Goal: Contribute content: Contribute content

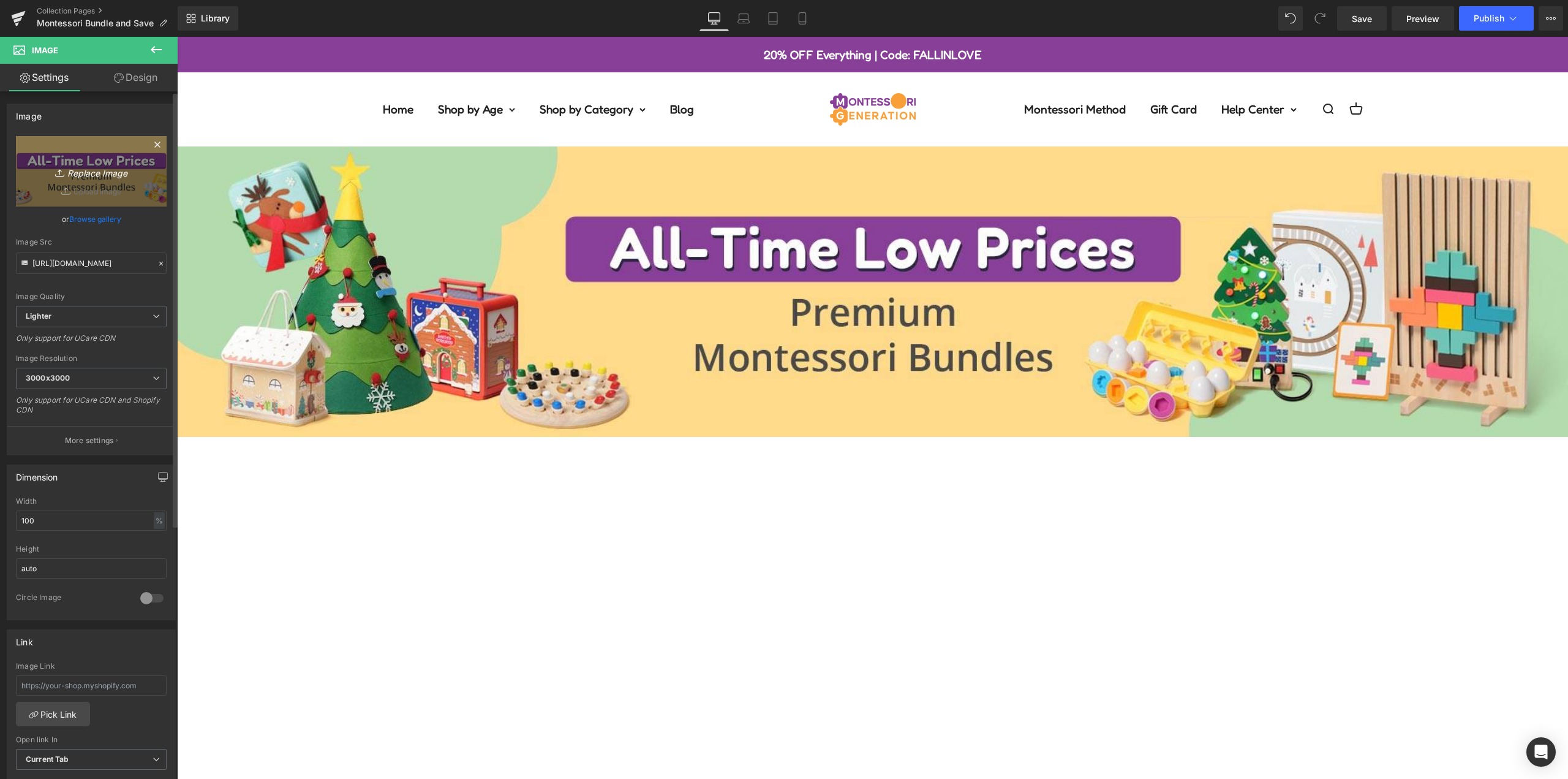
click at [103, 177] on icon "Replace Image" at bounding box center [91, 171] width 98 height 15
type input "C:\fakepath\desktop-banner-bundle-2025 (2).jpg"
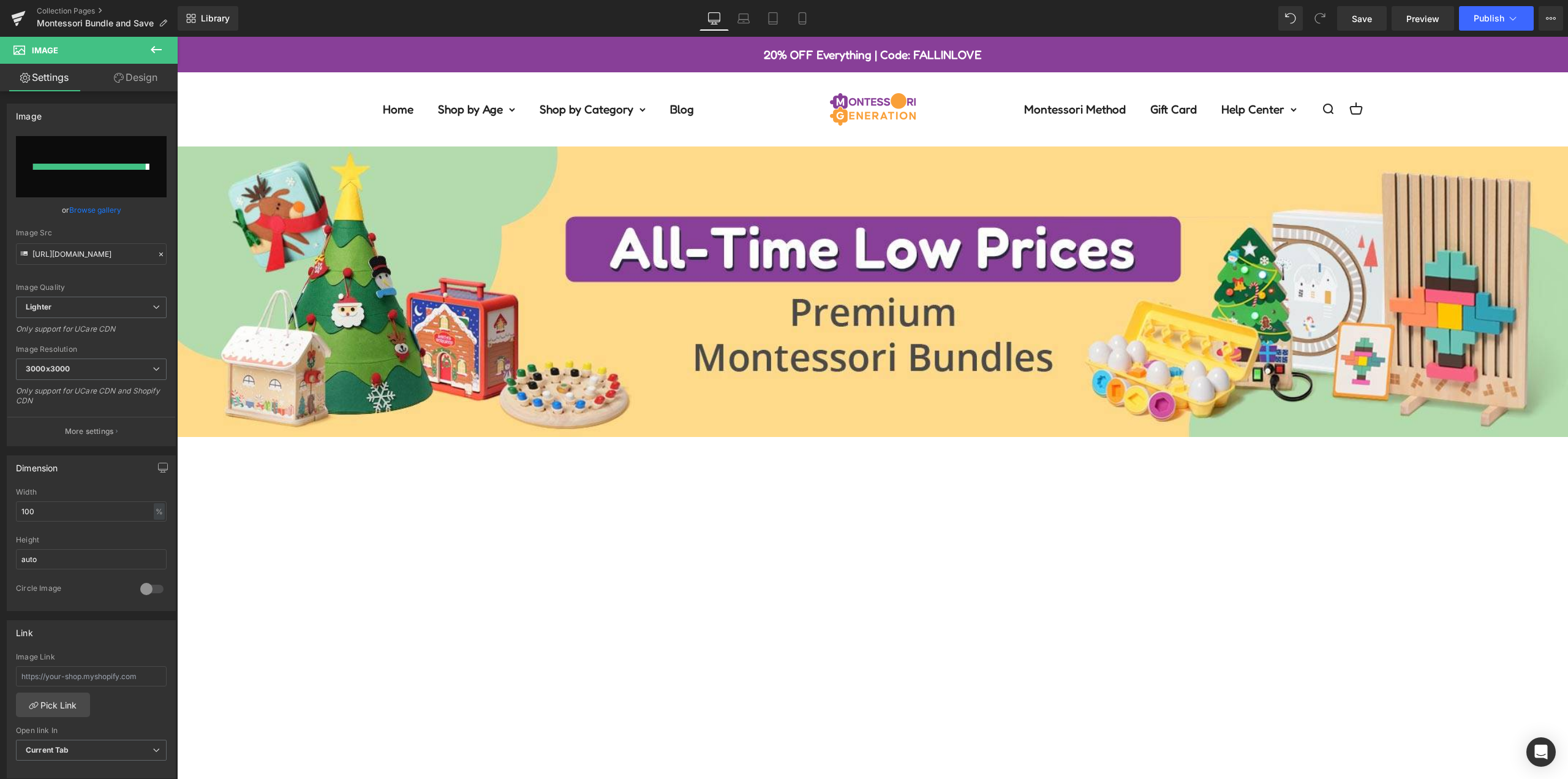
type input "[URL][DOMAIN_NAME]"
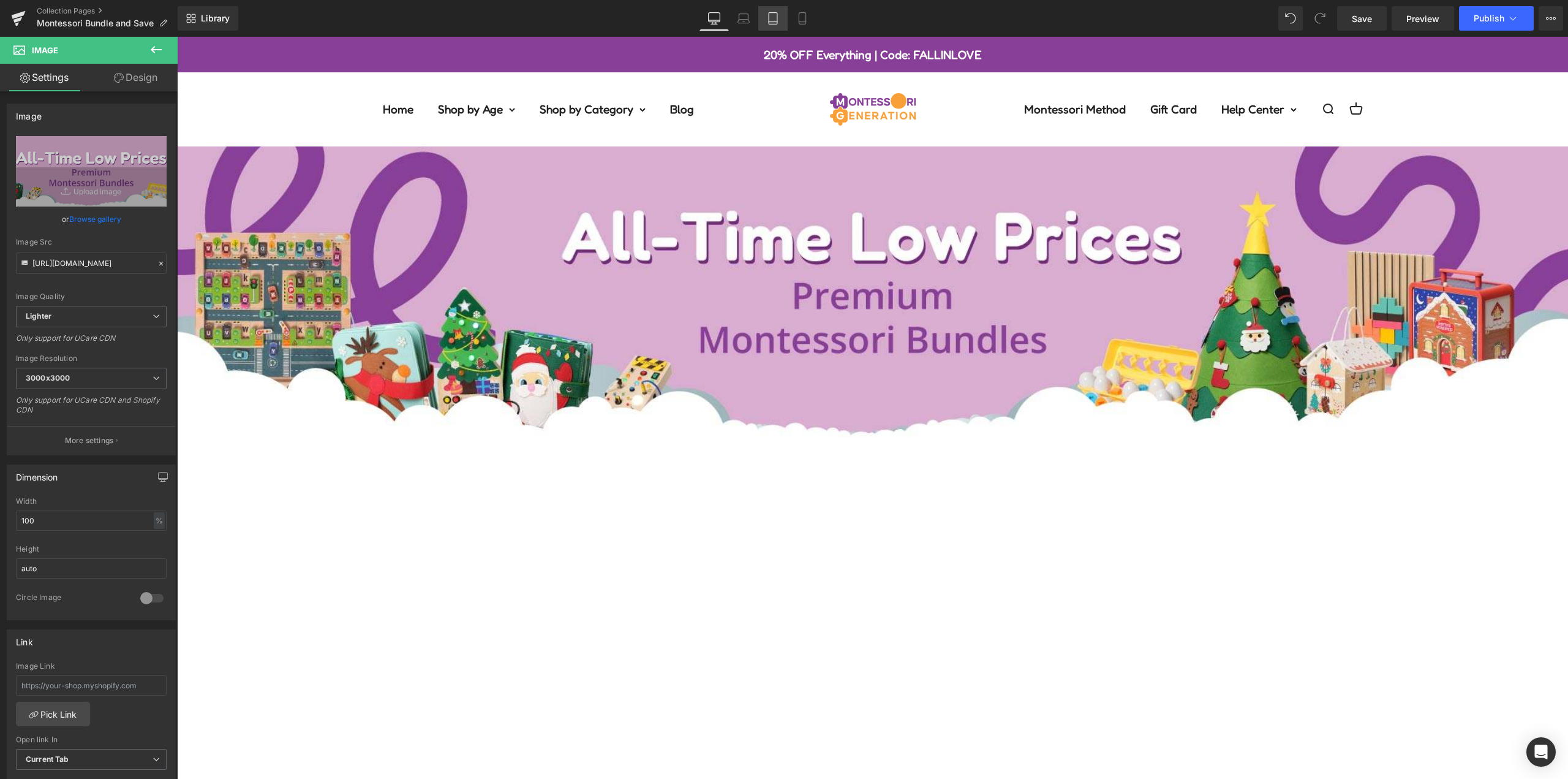
click at [781, 17] on link "Tablet" at bounding box center [773, 19] width 30 height 24
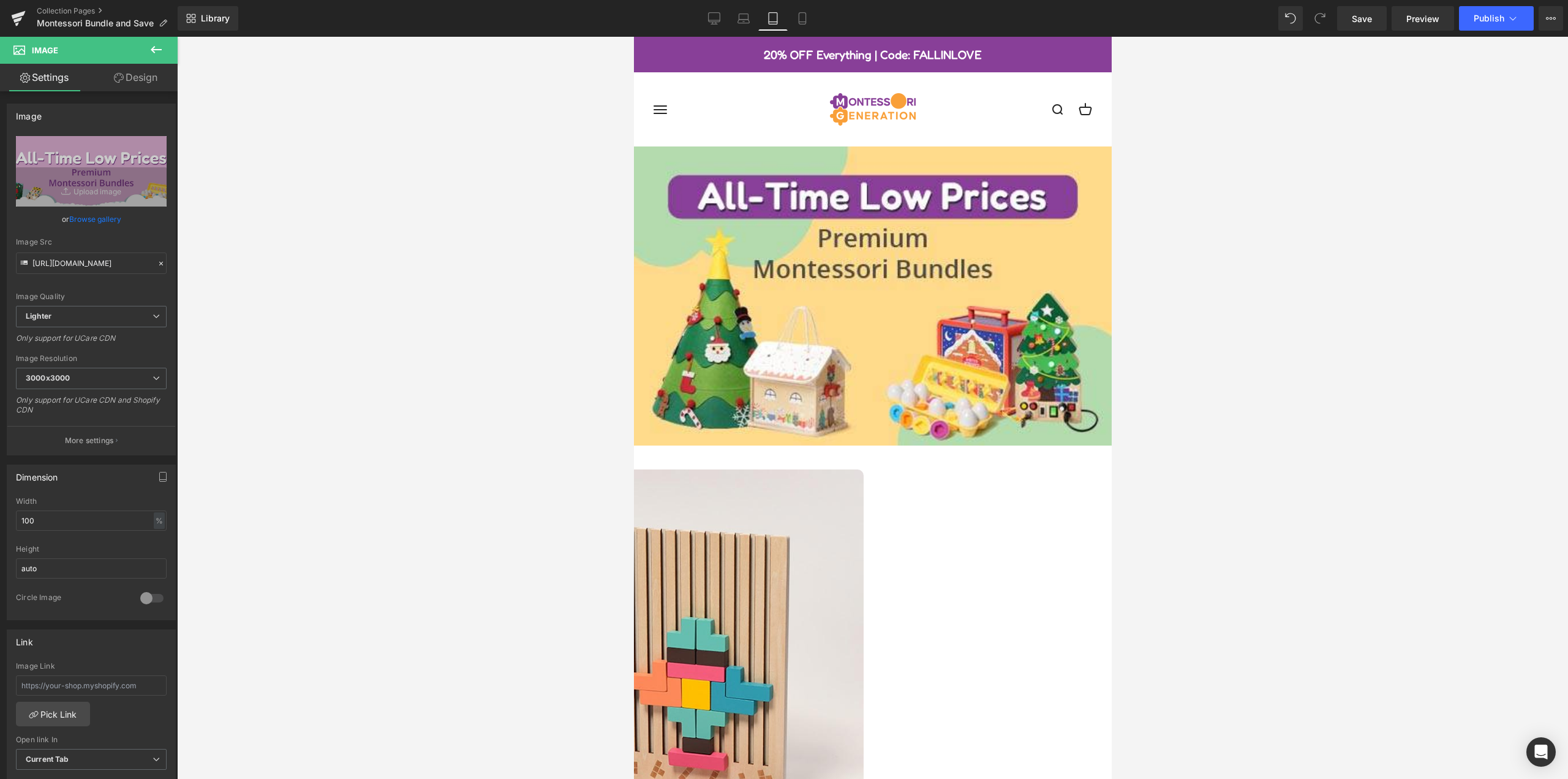
click at [865, 274] on img at bounding box center [872, 296] width 478 height 299
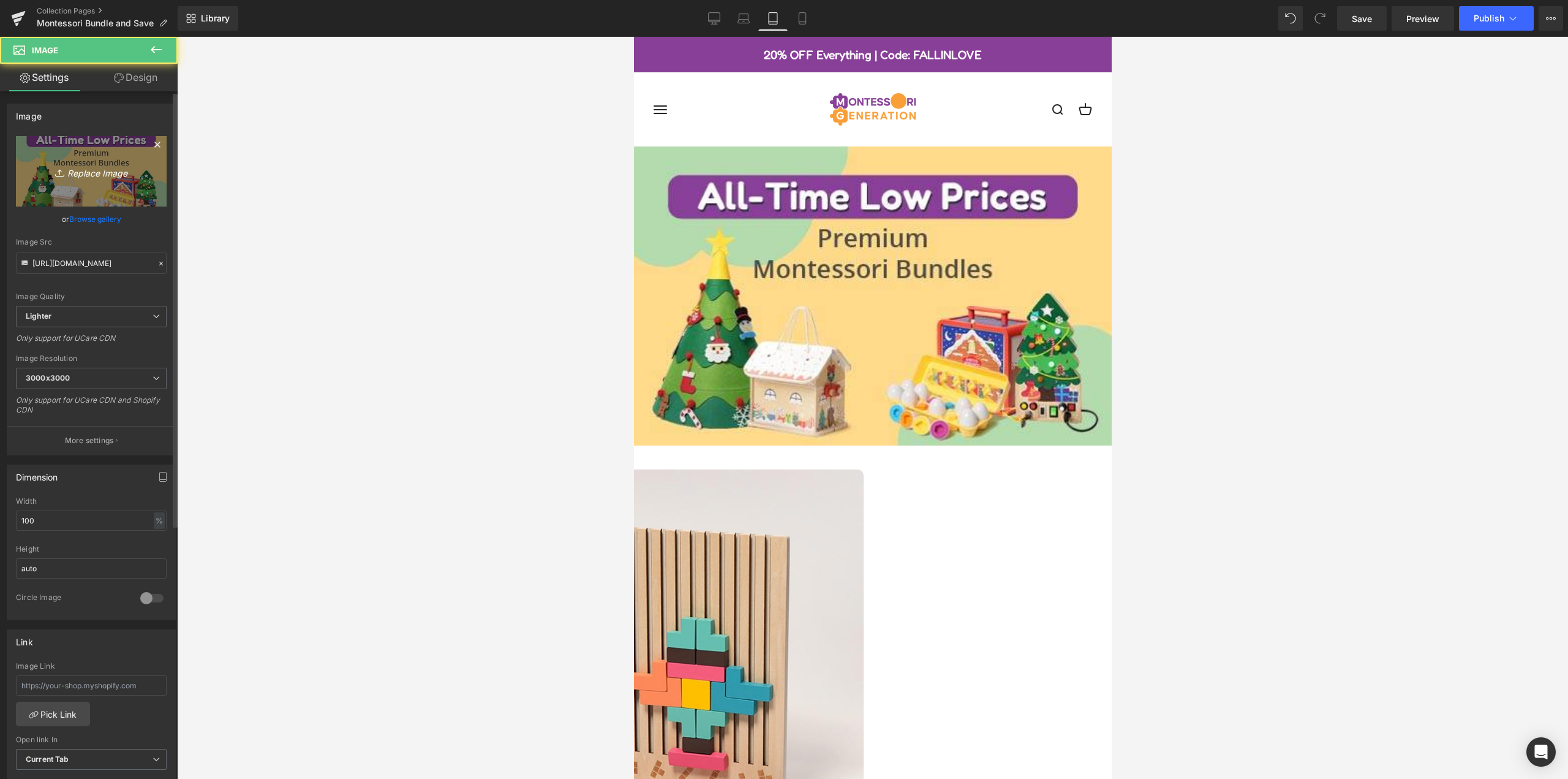
click at [97, 167] on icon "Replace Image" at bounding box center [91, 171] width 98 height 15
type input "C:\fakepath\mobile-banner-bundle-2025 (1).jpg"
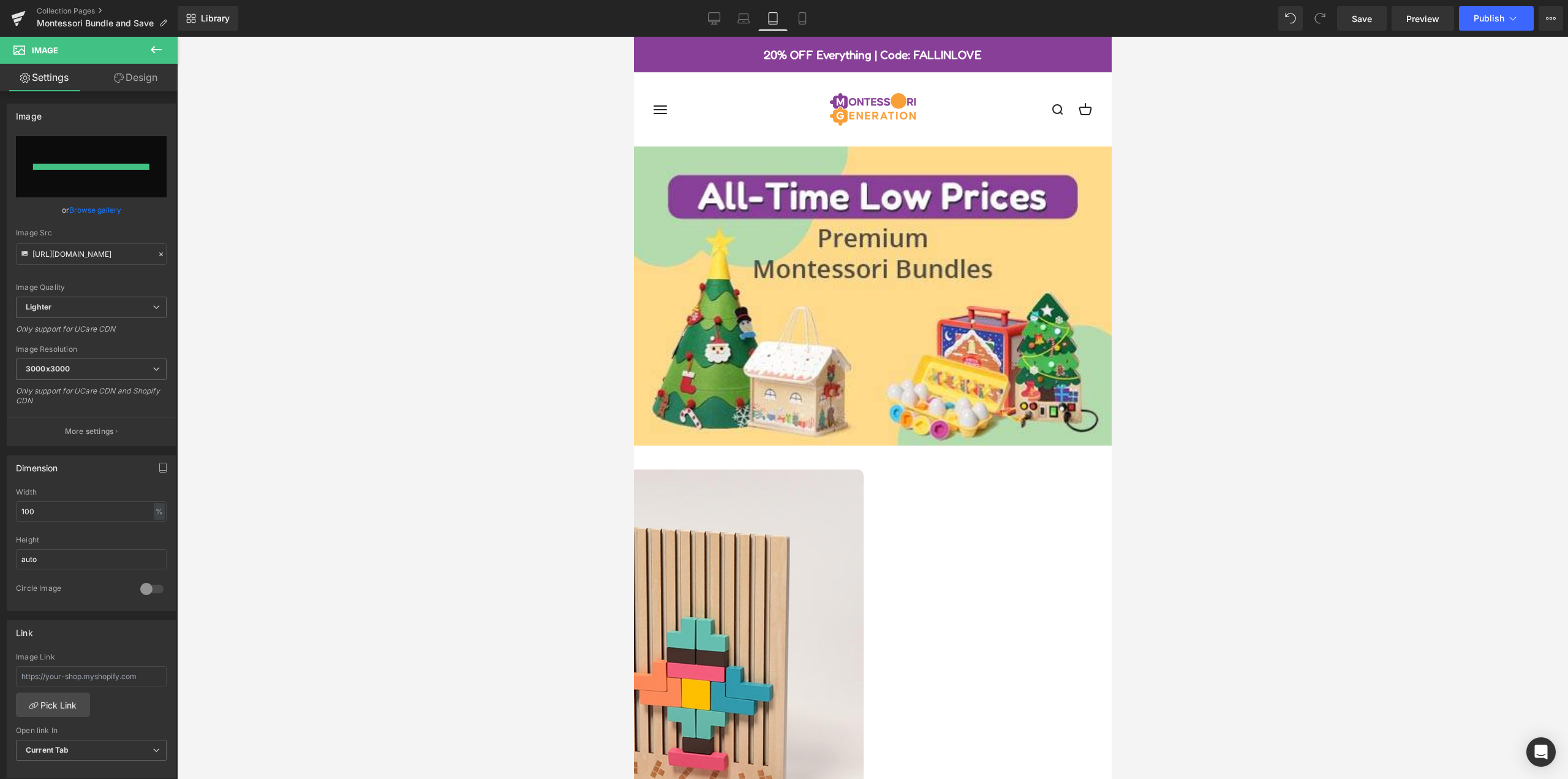
type input "[URL][DOMAIN_NAME]"
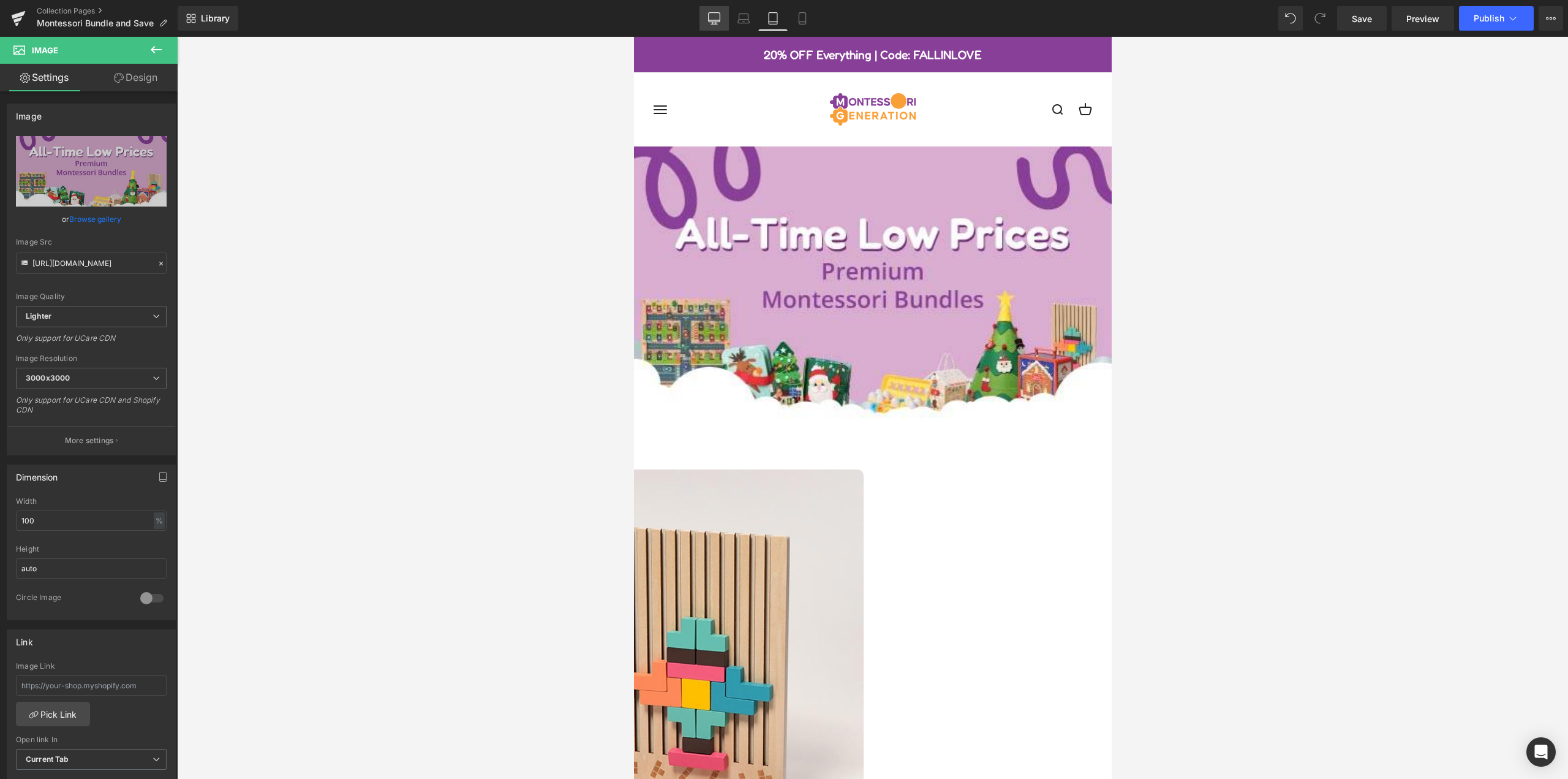
click at [719, 19] on icon at bounding box center [713, 18] width 12 height 12
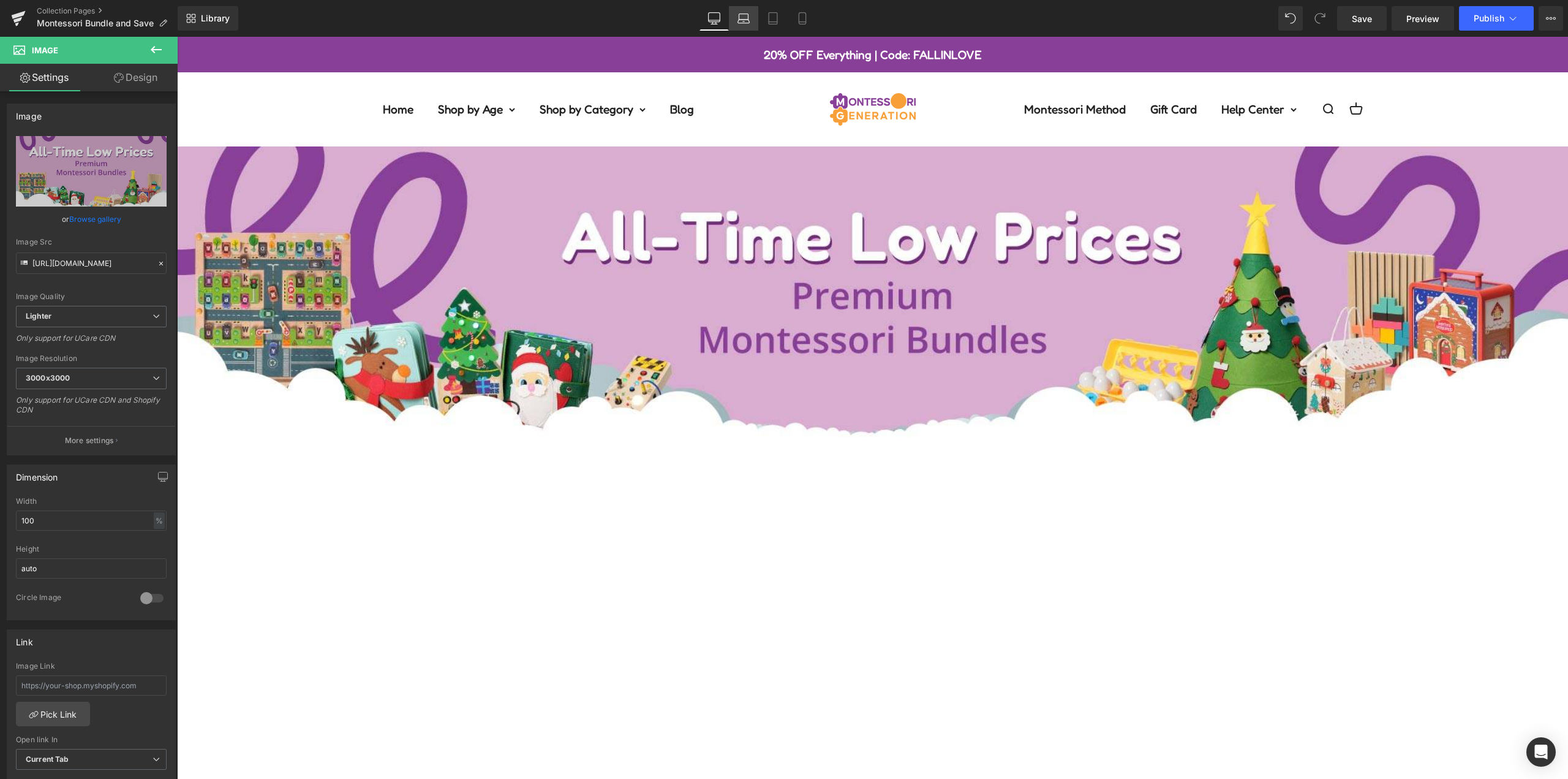
click at [748, 19] on icon at bounding box center [744, 17] width 9 height 6
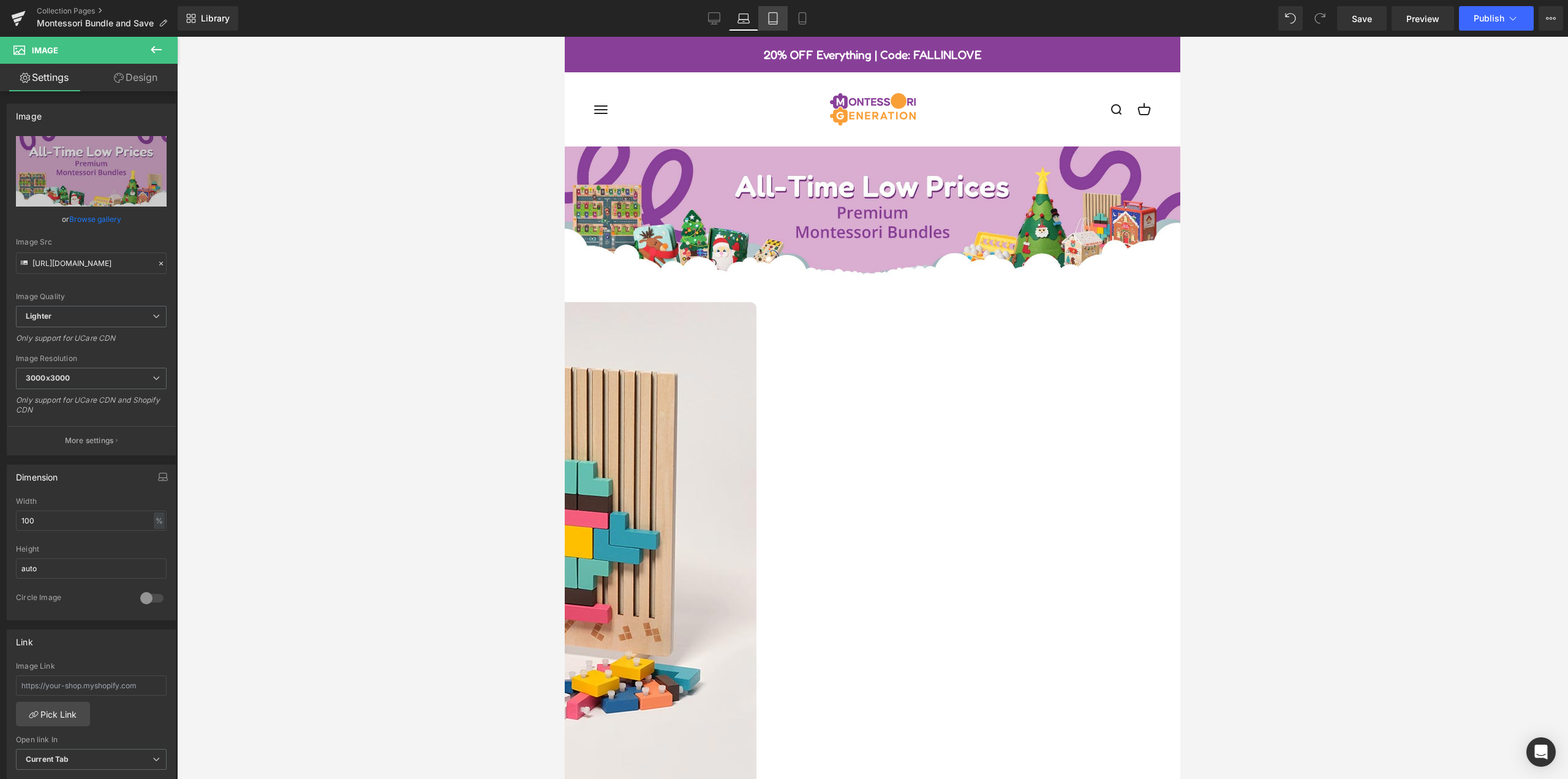
click at [782, 21] on link "Tablet" at bounding box center [773, 19] width 30 height 24
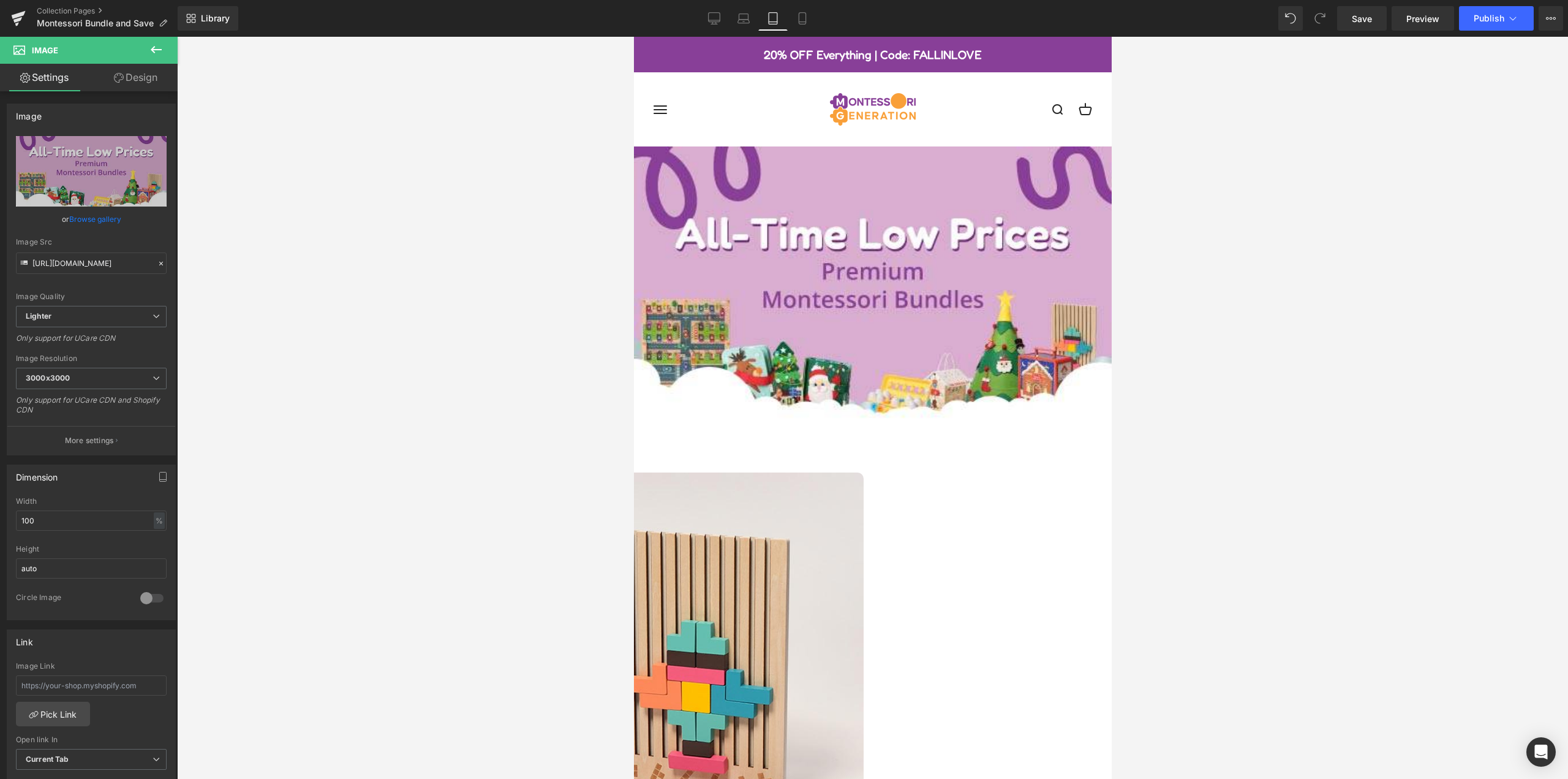
click at [923, 422] on img at bounding box center [872, 296] width 478 height 299
click at [156, 80] on link "Design" at bounding box center [136, 77] width 89 height 28
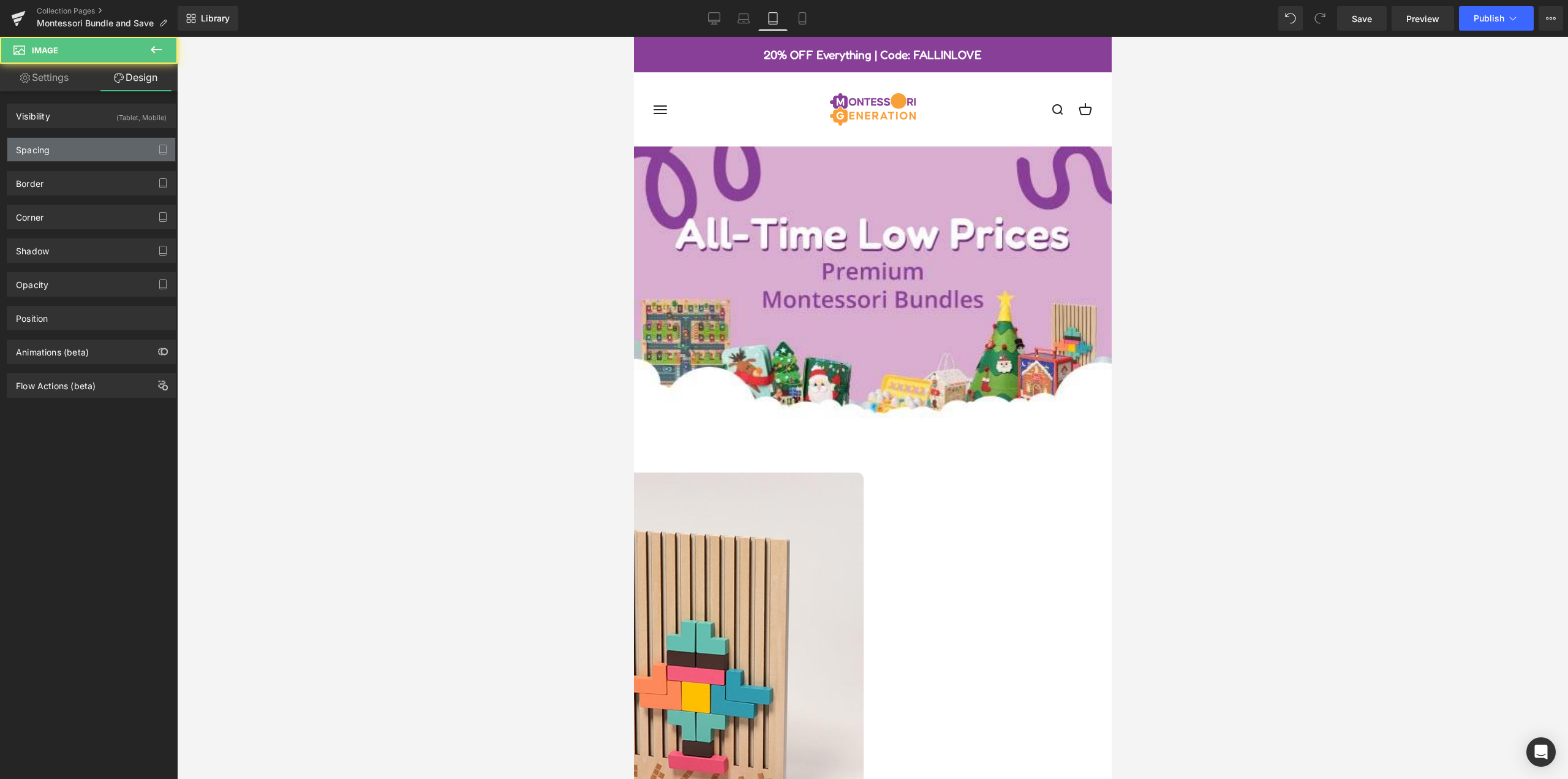
click at [90, 145] on div "Spacing" at bounding box center [91, 149] width 168 height 23
type input "0"
type input "24"
type input "0"
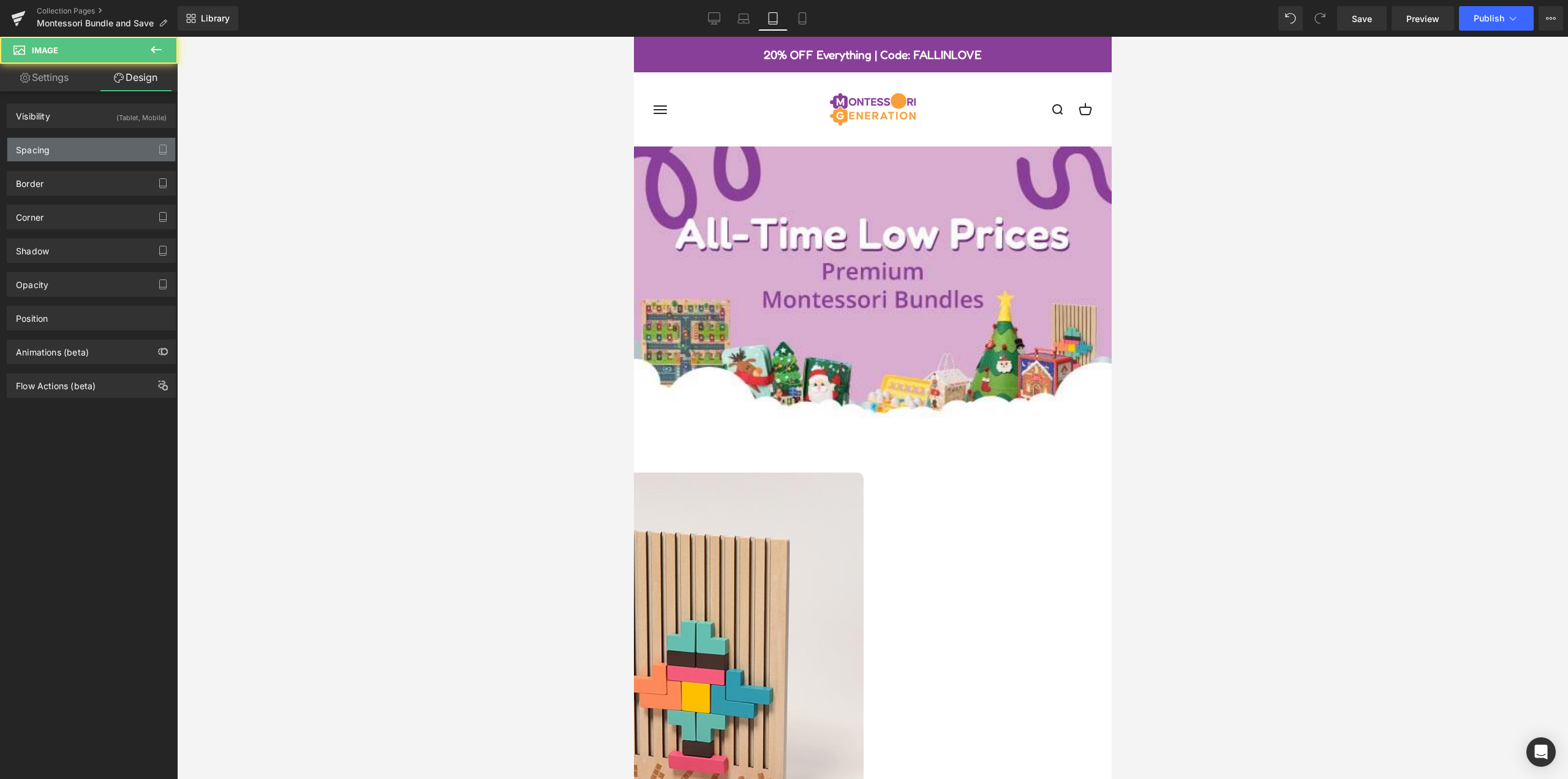
type input "0"
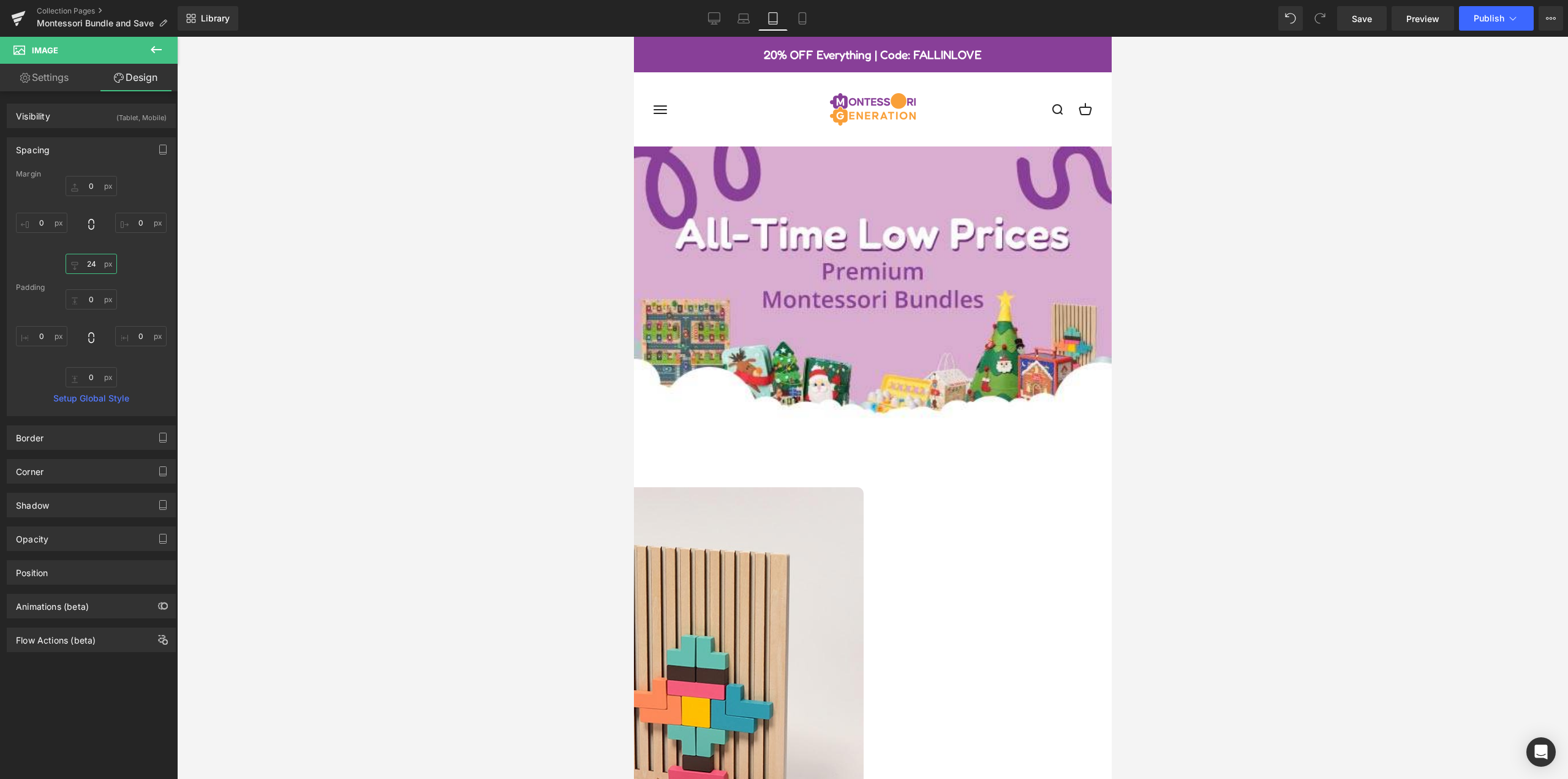
click at [93, 264] on input "24" at bounding box center [91, 264] width 52 height 20
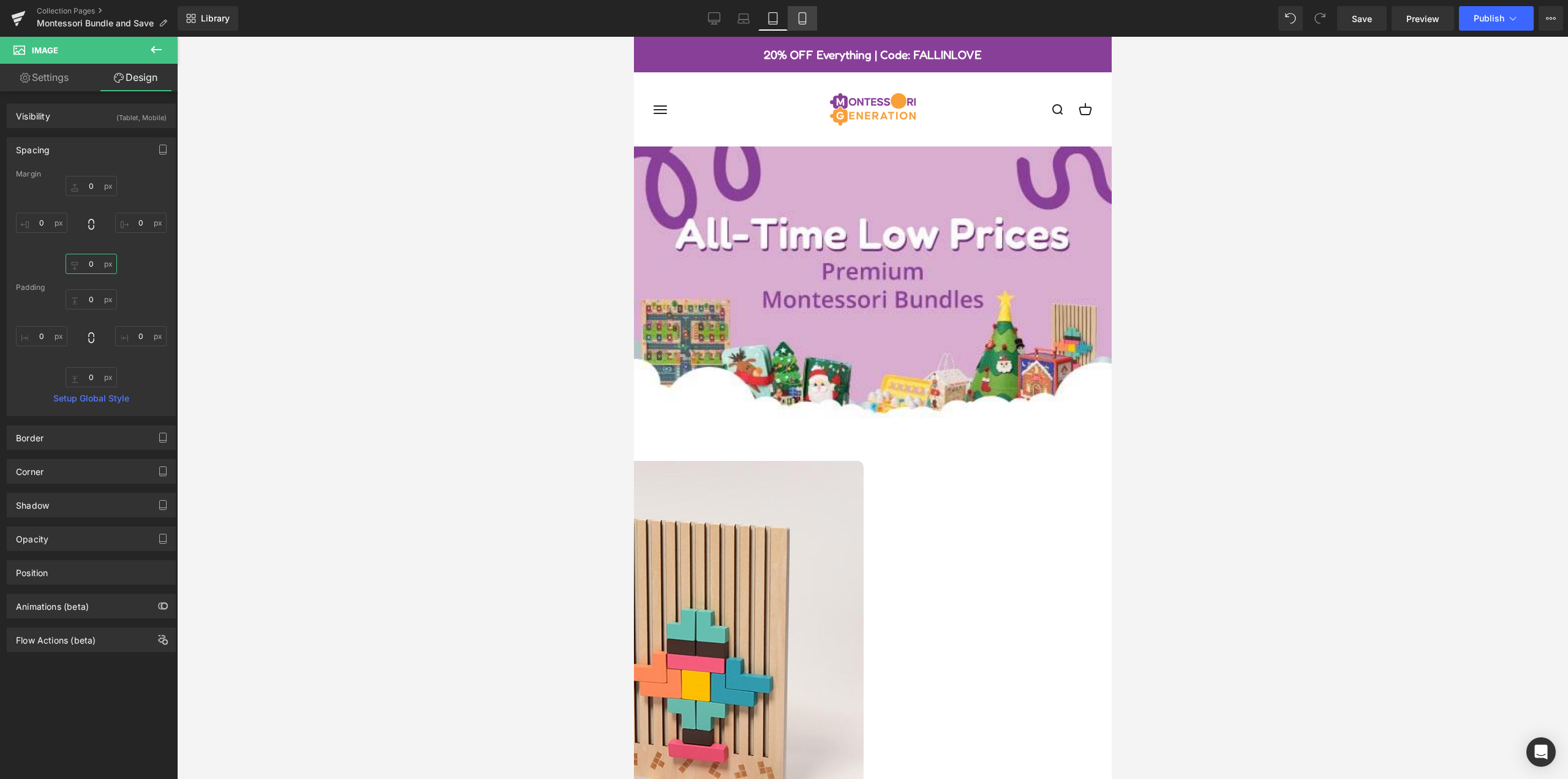
type input "0"
drag, startPoint x: 794, startPoint y: 19, endPoint x: 136, endPoint y: 149, distance: 670.7
click at [794, 19] on link "Mobile" at bounding box center [802, 19] width 30 height 24
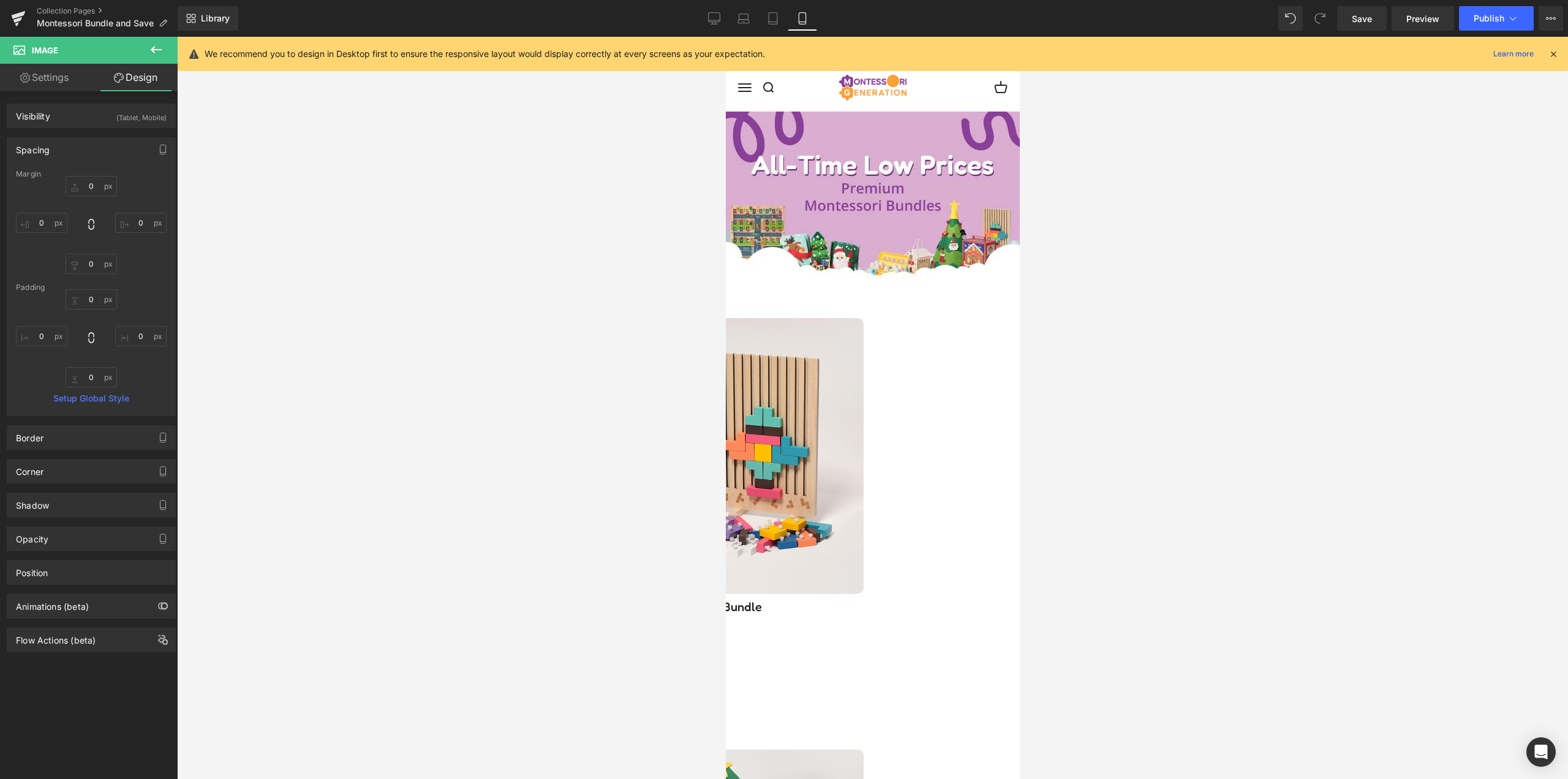
type input "0"
type input "12"
type input "0"
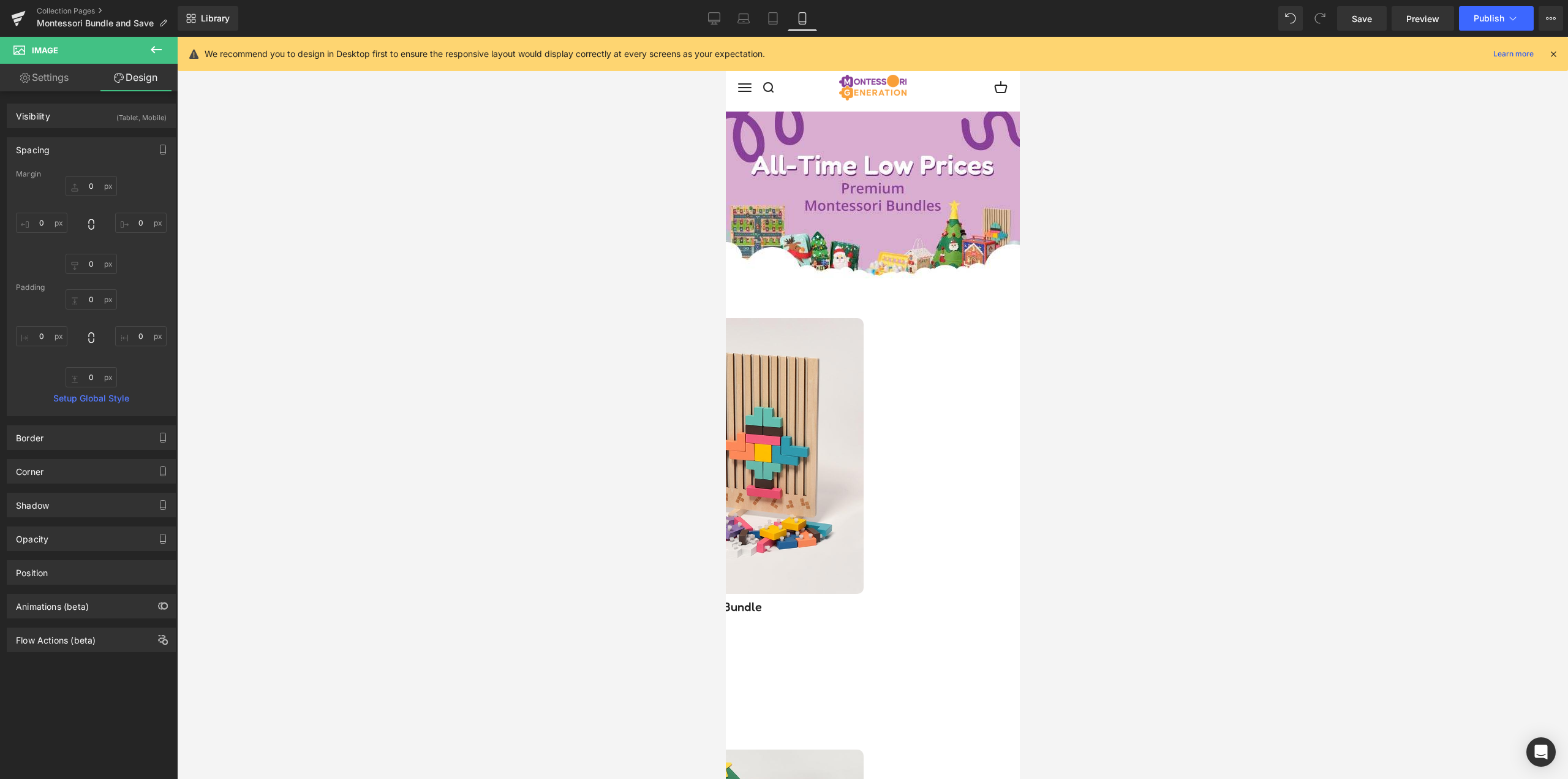
type input "0"
click at [725, 37] on span "Image" at bounding box center [725, 37] width 0 height 0
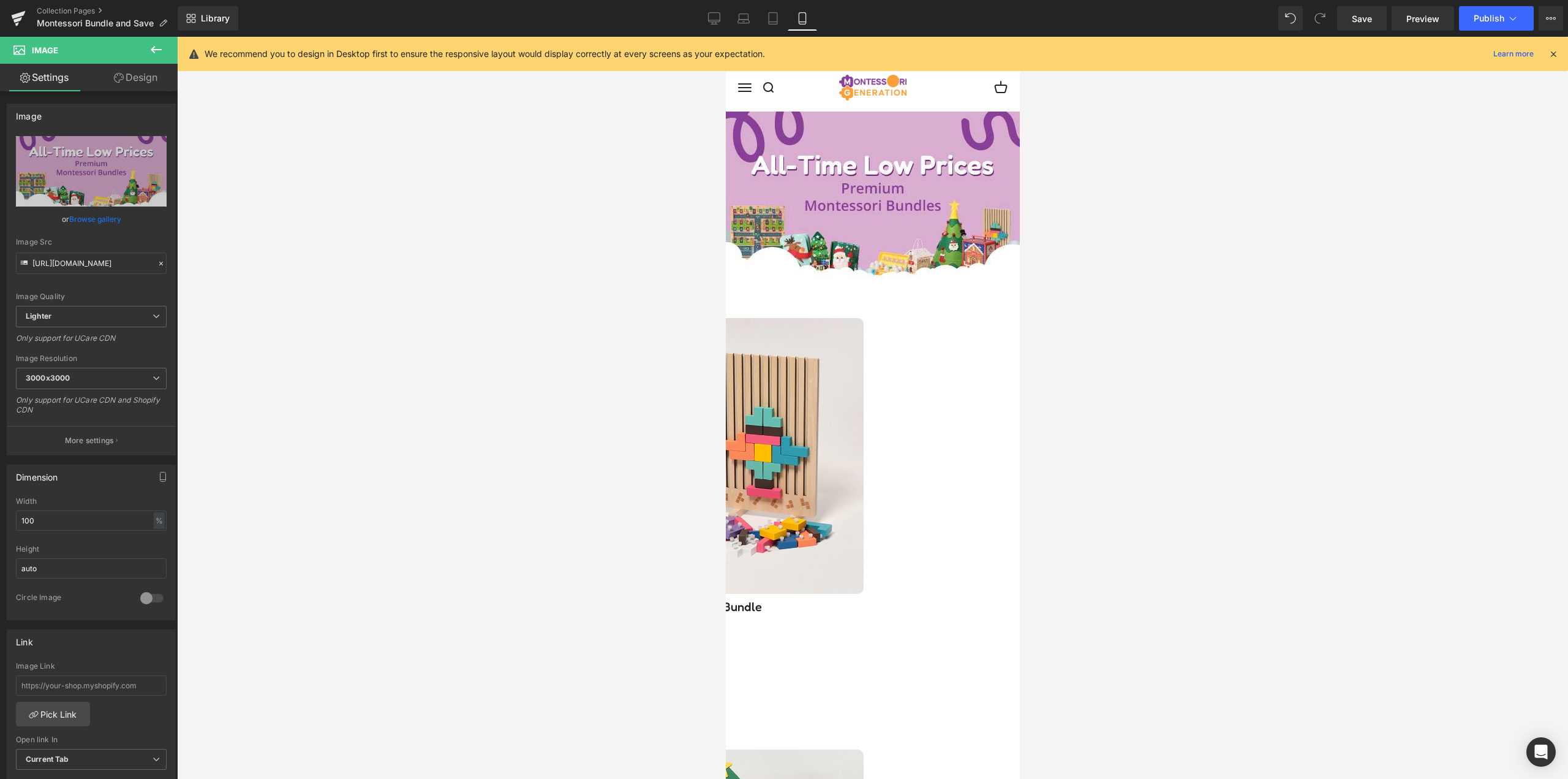
click at [135, 76] on link "Design" at bounding box center [136, 77] width 89 height 28
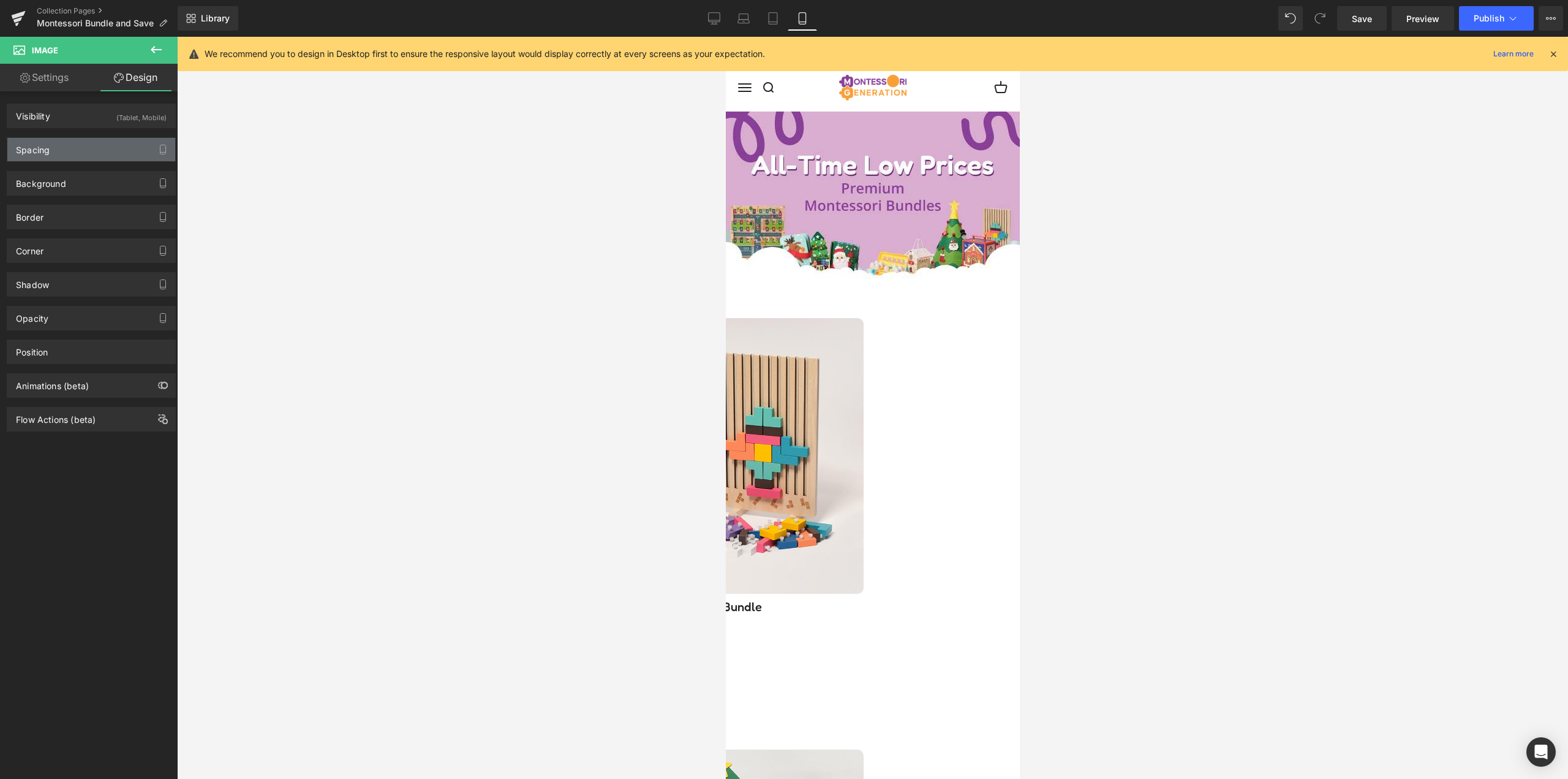
click at [82, 148] on div "Spacing" at bounding box center [91, 149] width 168 height 23
type input "0"
type input "12"
type input "0"
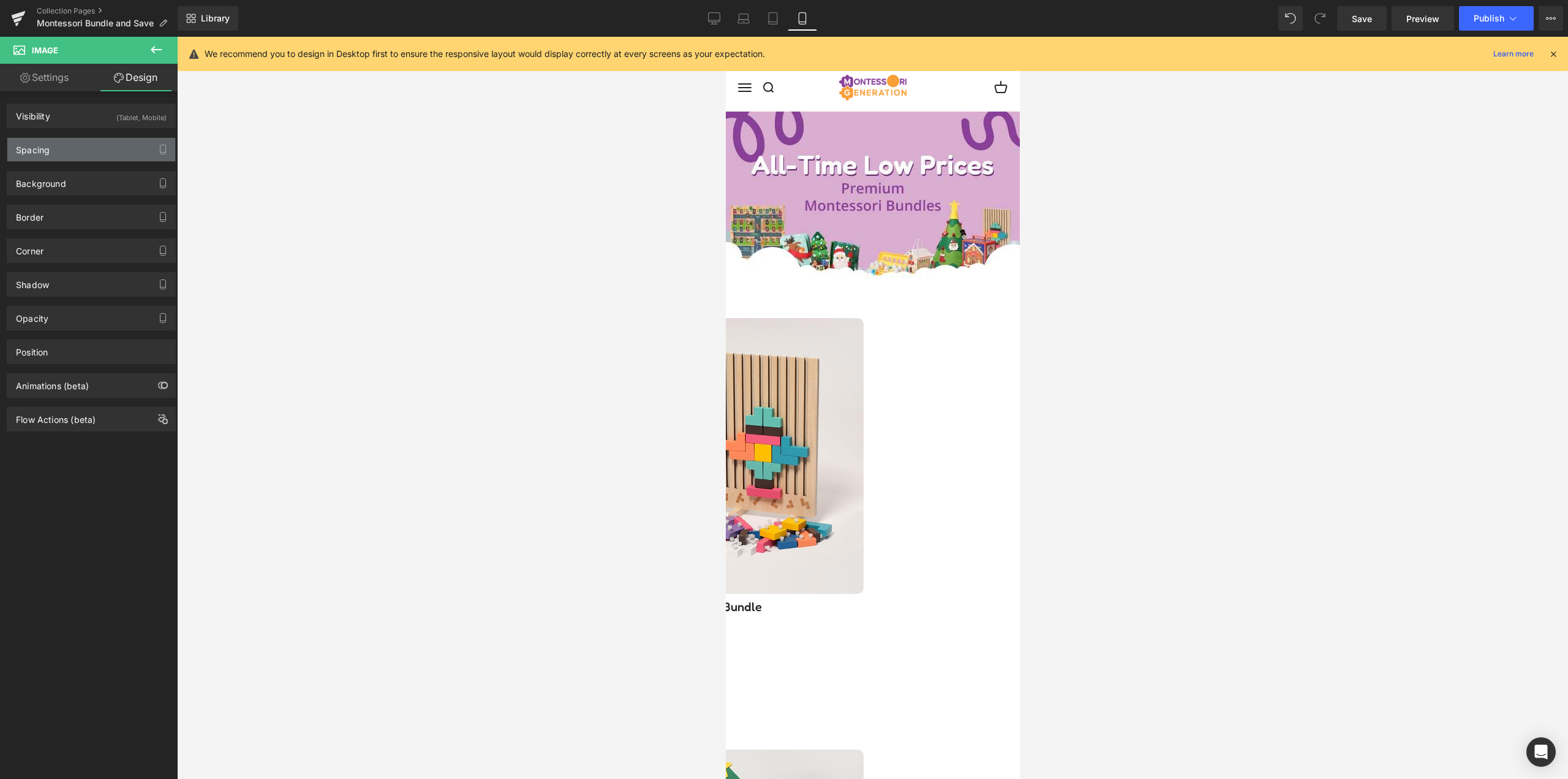
type input "0"
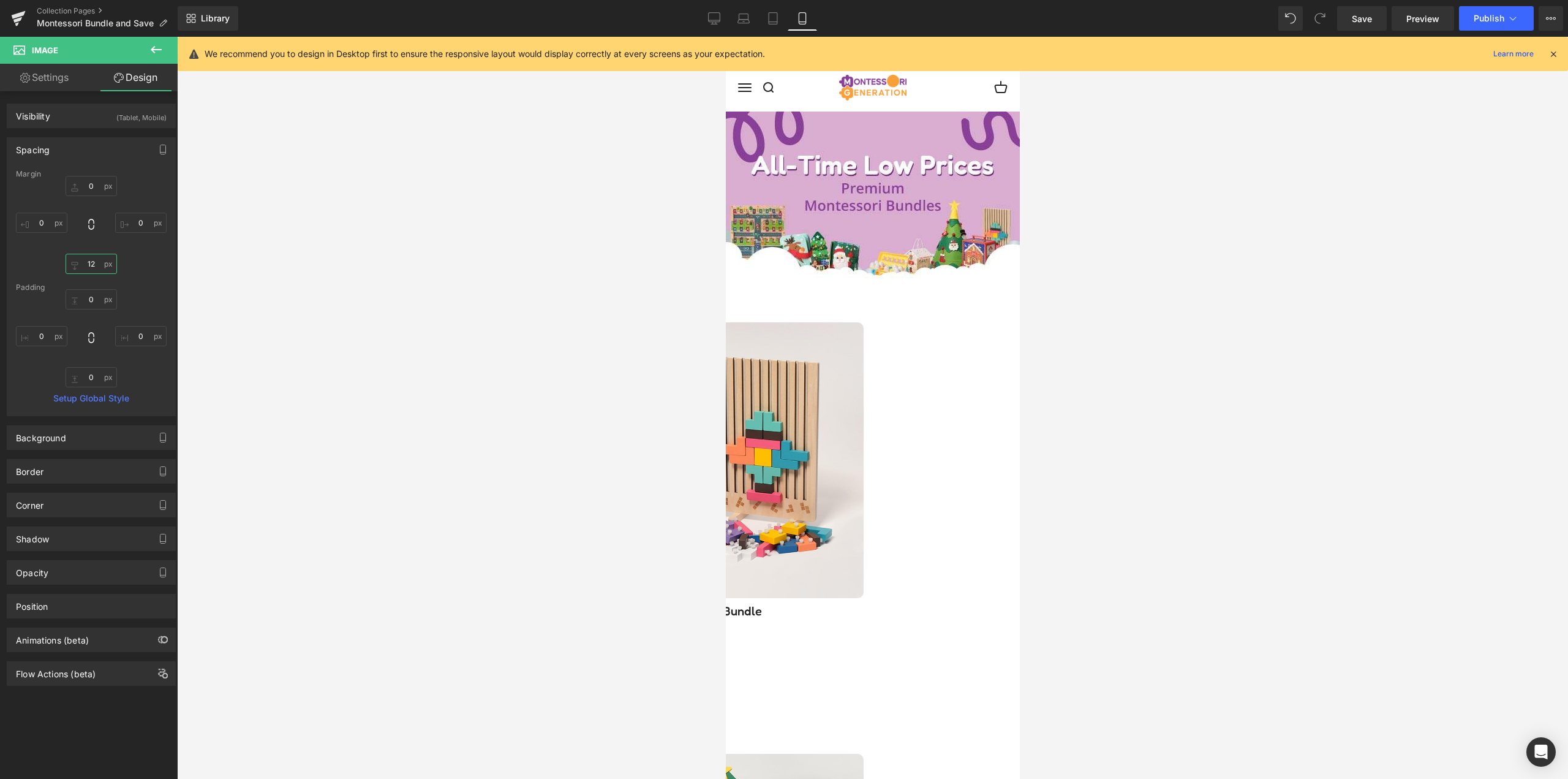
click at [90, 262] on input "12" at bounding box center [91, 264] width 52 height 20
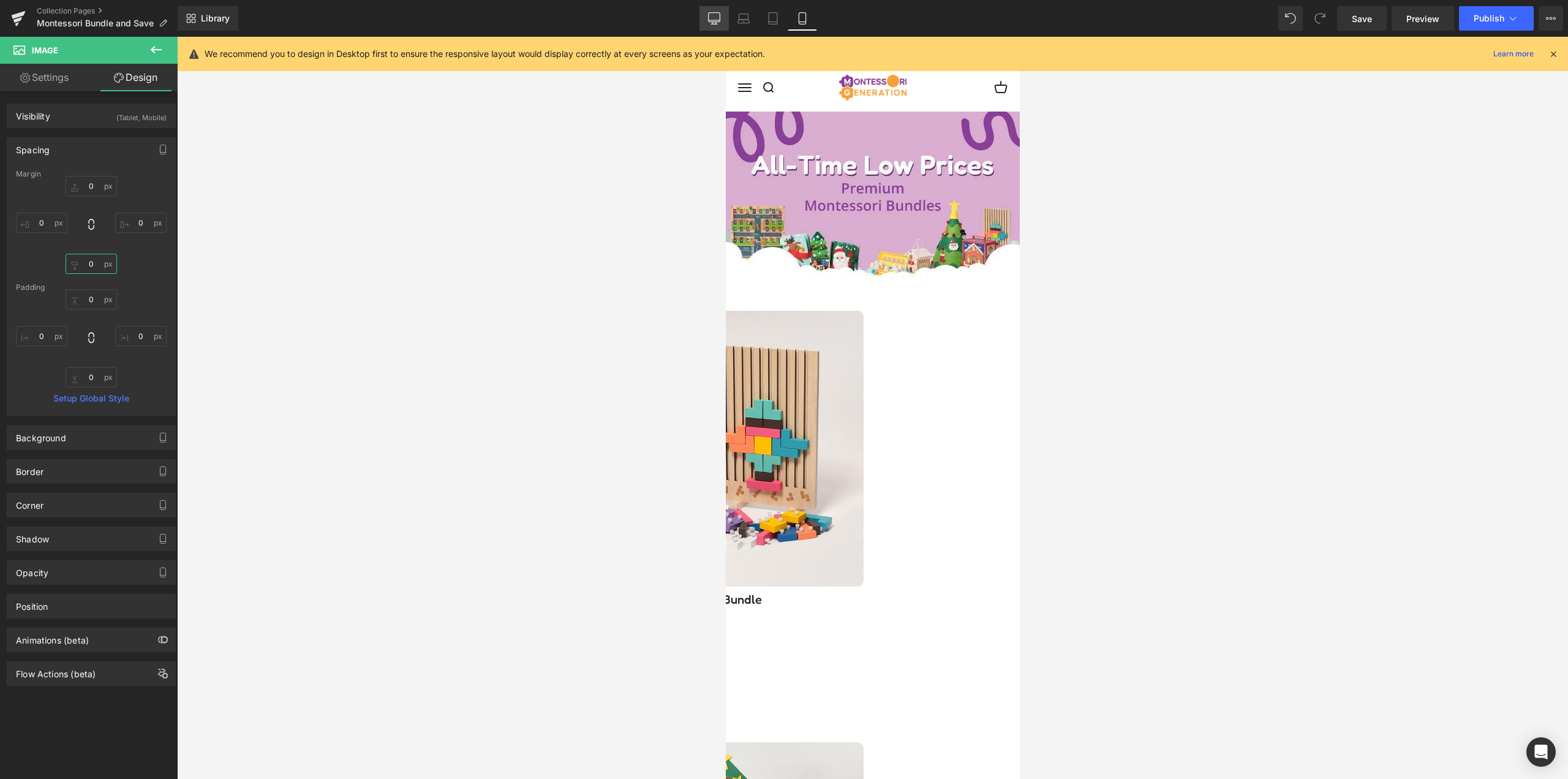
type input "0"
click at [725, 21] on link "Desktop" at bounding box center [714, 19] width 30 height 24
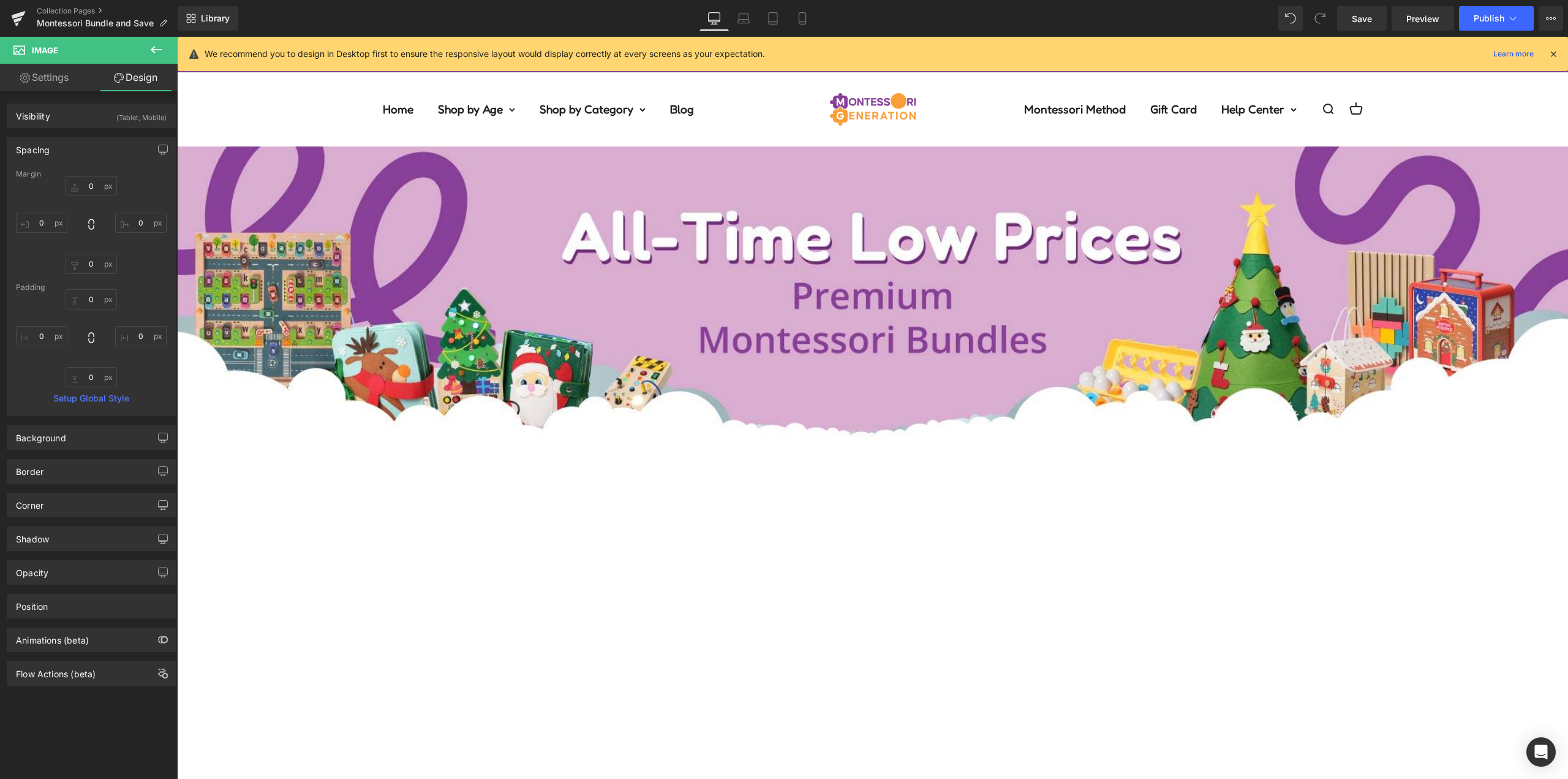
type input "0"
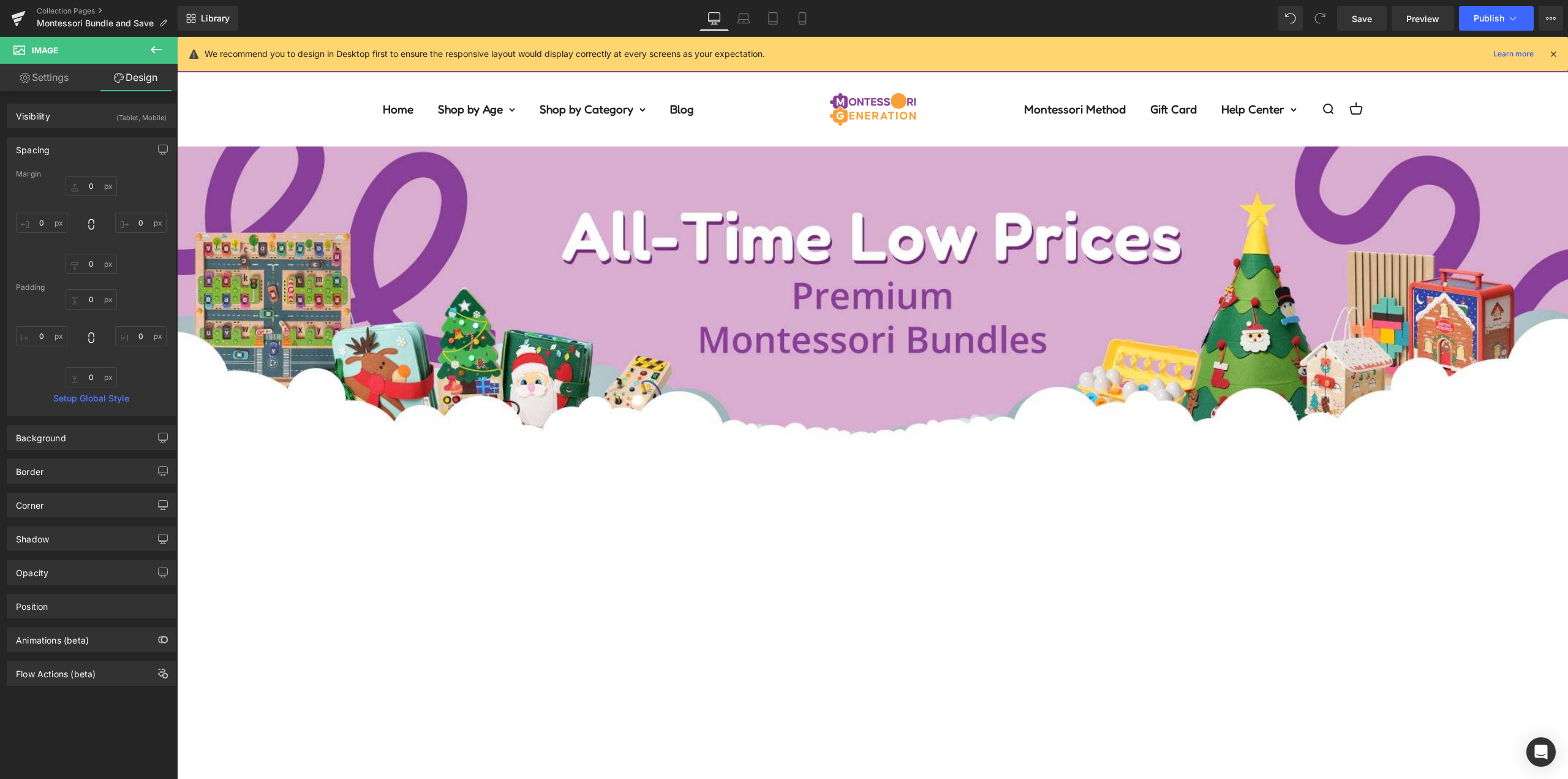
type input "0"
drag, startPoint x: 1354, startPoint y: 16, endPoint x: 1167, endPoint y: 108, distance: 208.4
click at [1354, 16] on span "Save" at bounding box center [1361, 19] width 20 height 13
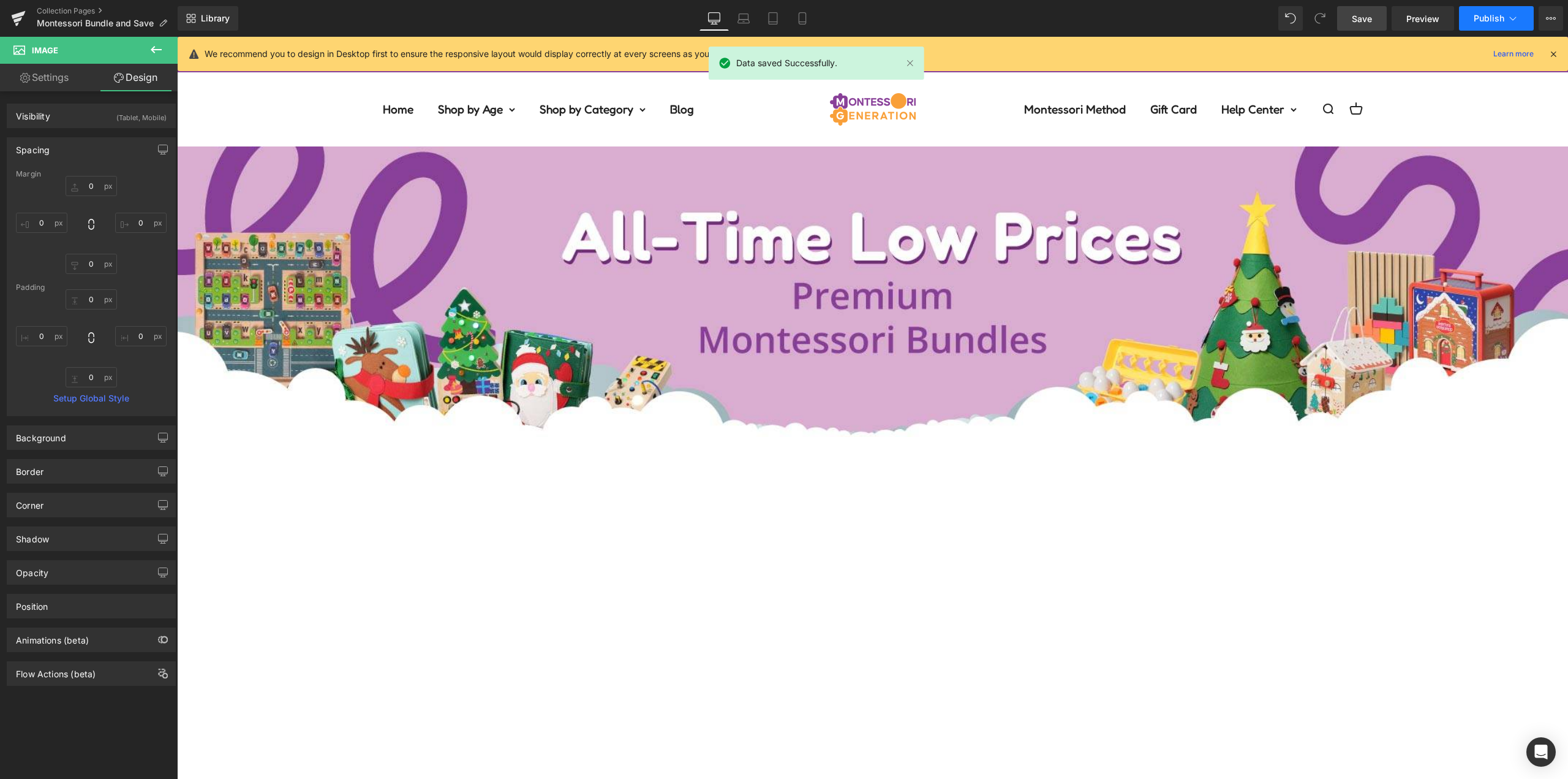
click at [1500, 14] on span "Publish" at bounding box center [1489, 18] width 31 height 10
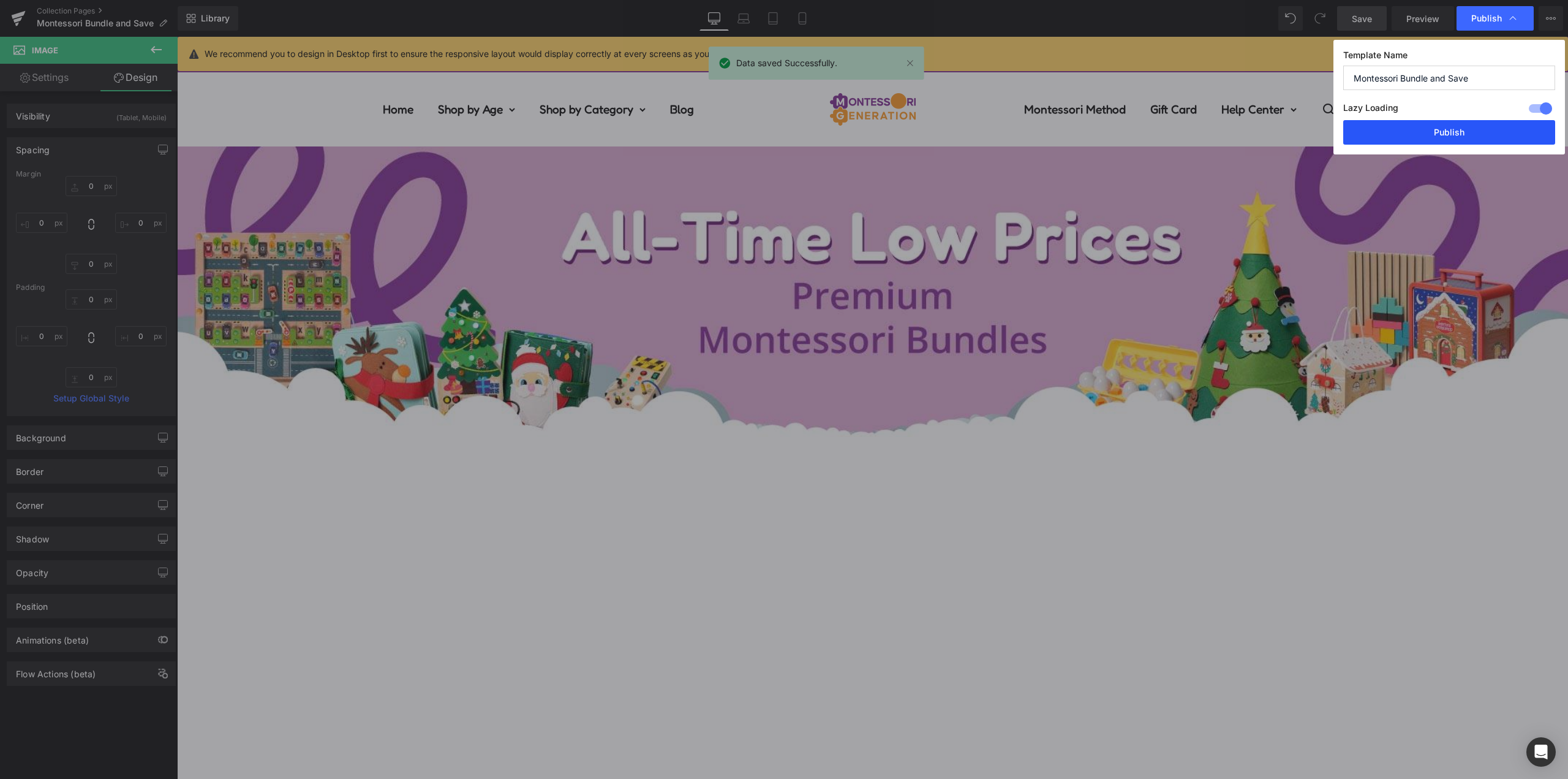
drag, startPoint x: 1472, startPoint y: 131, endPoint x: 1019, endPoint y: 180, distance: 455.6
click at [1472, 131] on button "Publish" at bounding box center [1449, 132] width 212 height 24
